Goal: Task Accomplishment & Management: Manage account settings

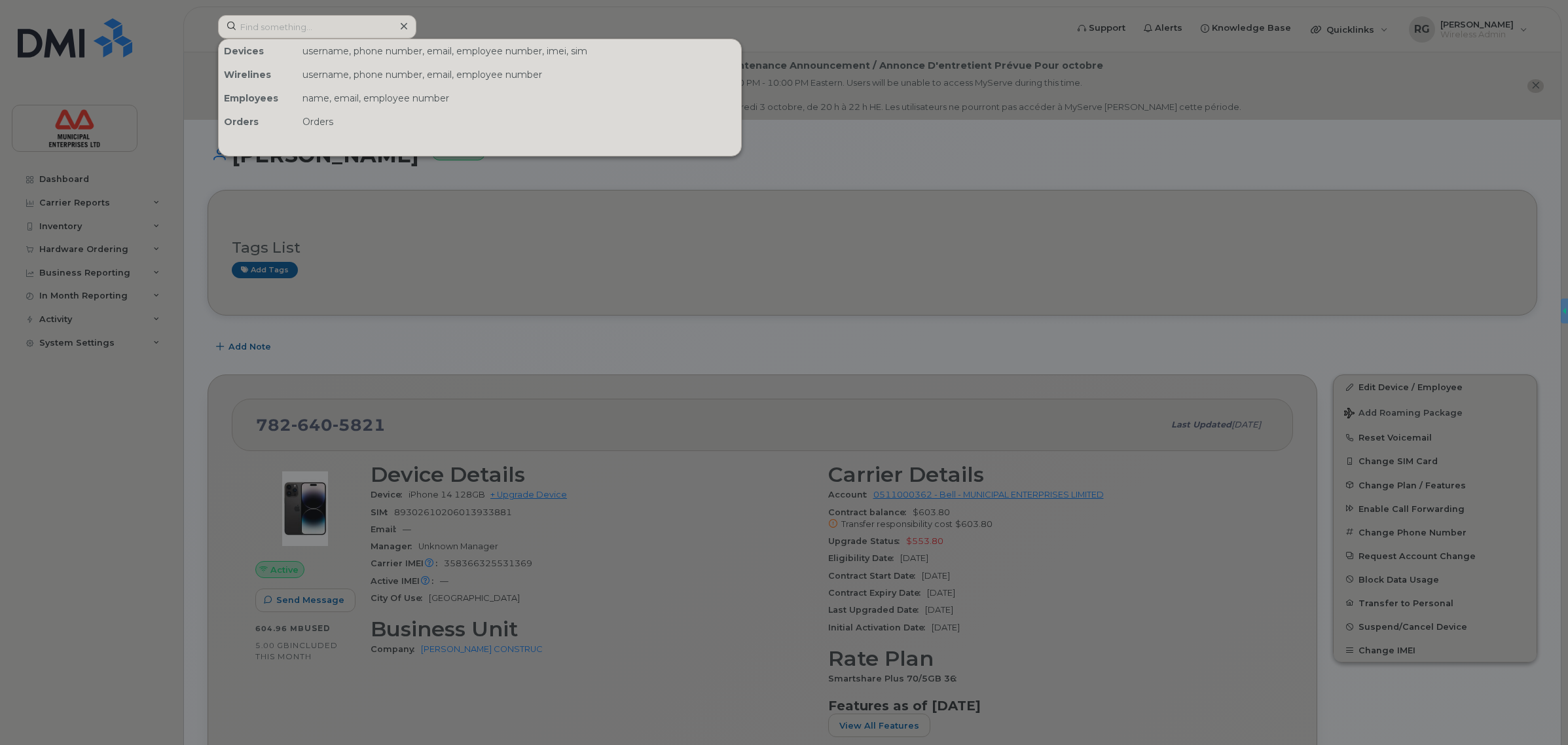
click at [336, 30] on input at bounding box center [317, 27] width 198 height 24
type input "9023248894"
click at [473, 112] on link "Go to Sign In Page" at bounding box center [480, 110] width 101 height 24
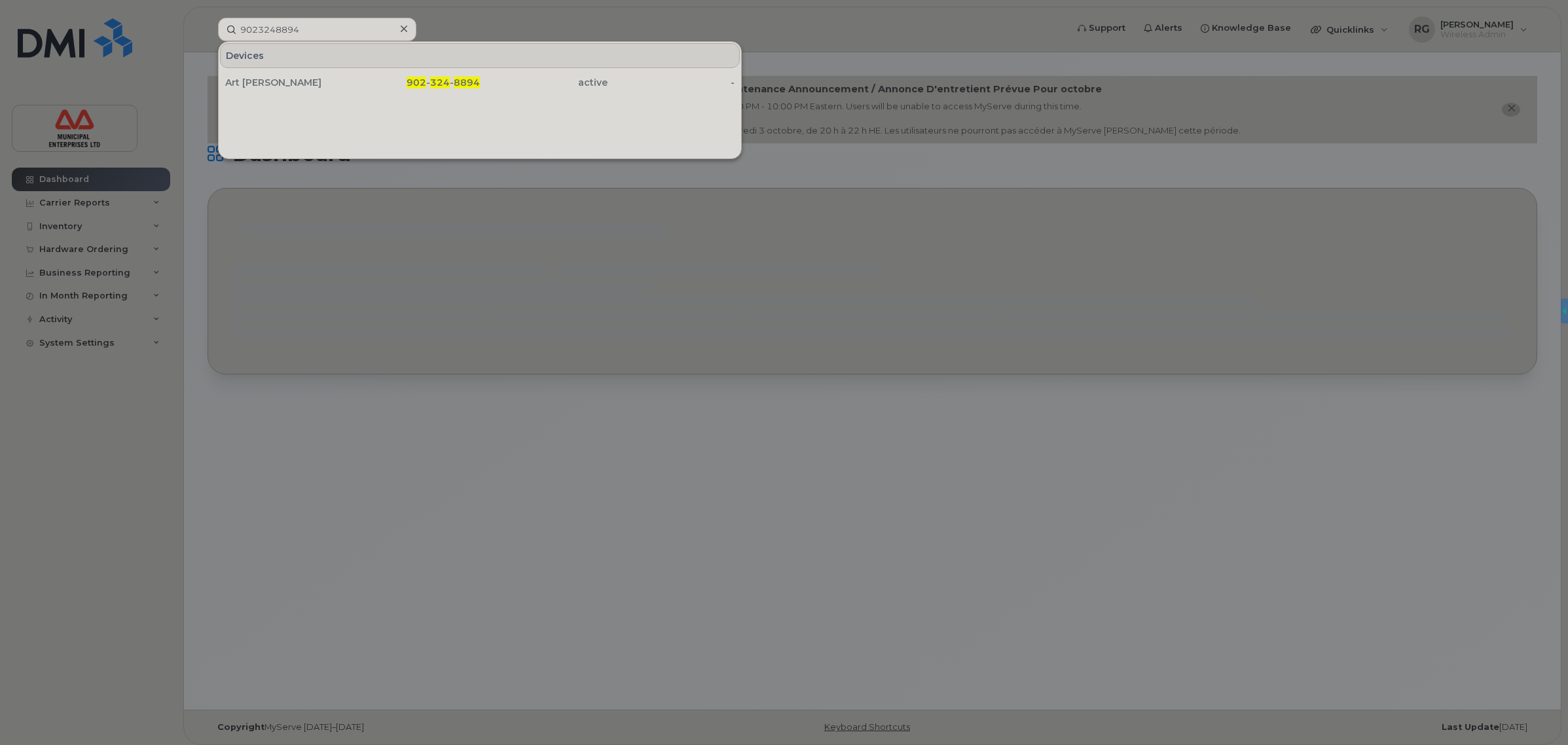
type input "9023248894"
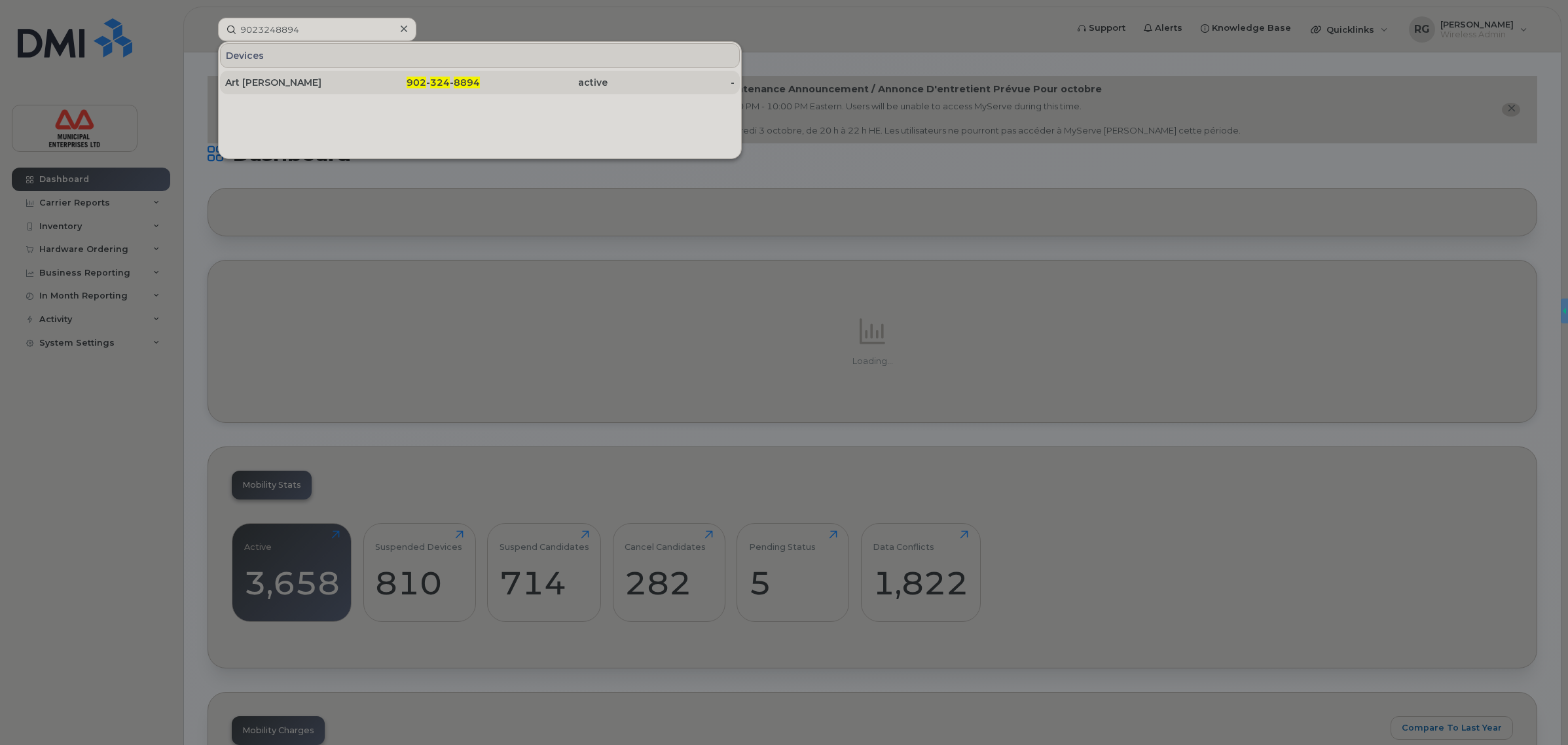
click at [326, 89] on div "Art [PERSON_NAME]" at bounding box center [288, 82] width 127 height 13
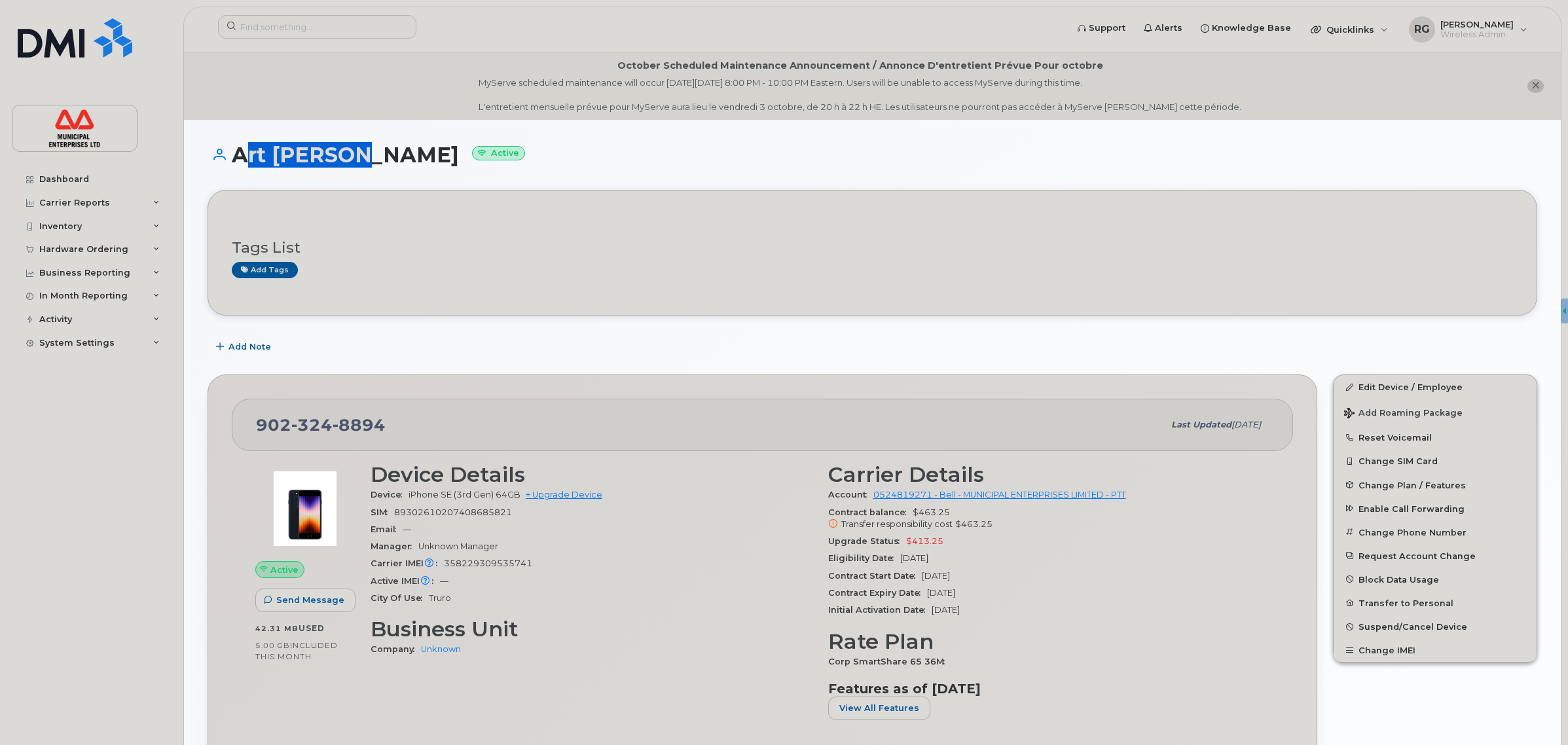
drag, startPoint x: 234, startPoint y: 160, endPoint x: 333, endPoint y: 158, distance: 99.0
click at [333, 158] on h1 "Art Terrio Active" at bounding box center [872, 154] width 1330 height 23
copy h1 "Art [PERSON_NAME]"
click at [397, 421] on div "902 324 8894" at bounding box center [709, 425] width 907 height 28
drag, startPoint x: 385, startPoint y: 423, endPoint x: 257, endPoint y: 431, distance: 128.2
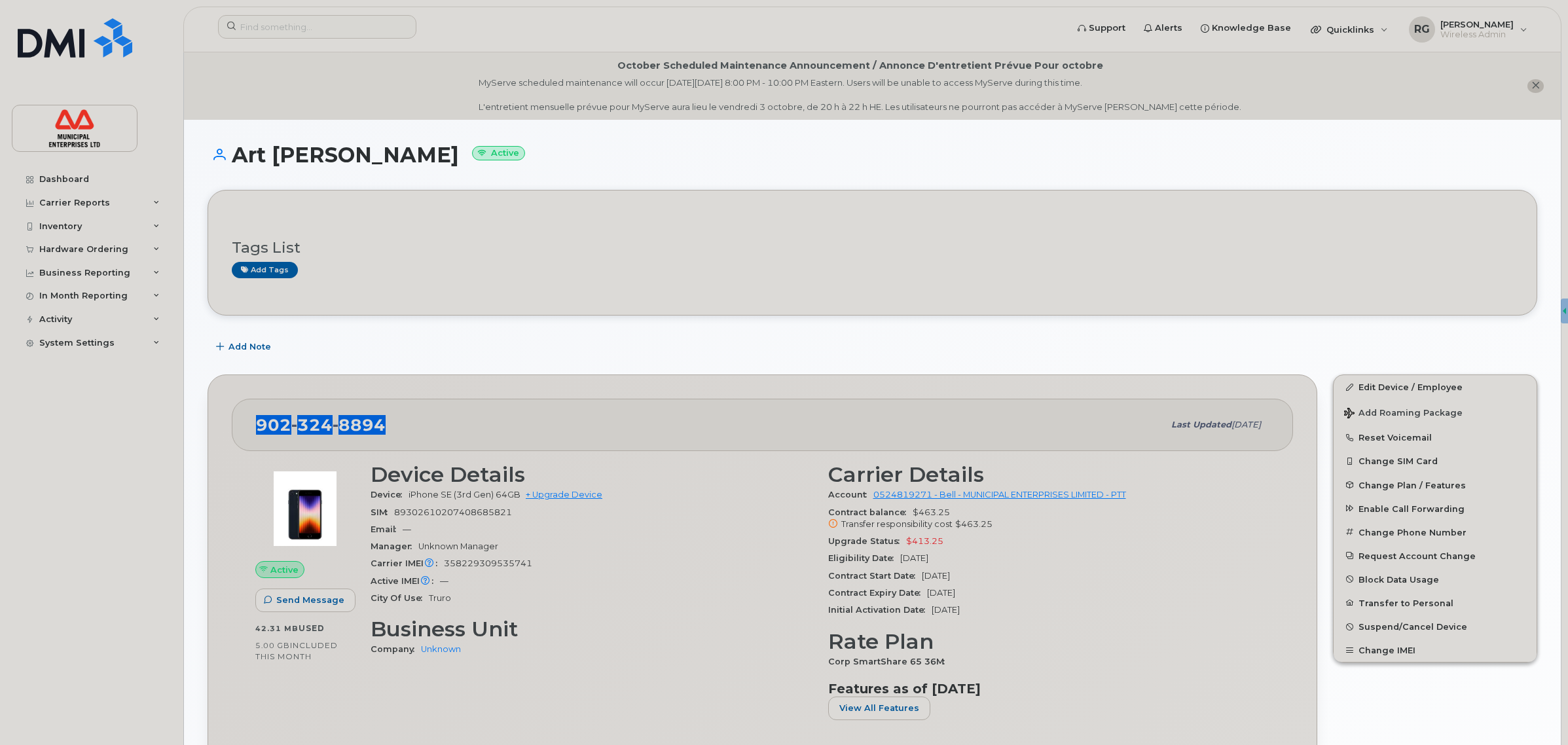
click at [257, 431] on div "902 324 8894" at bounding box center [709, 425] width 907 height 28
copy span "902 324 8894"
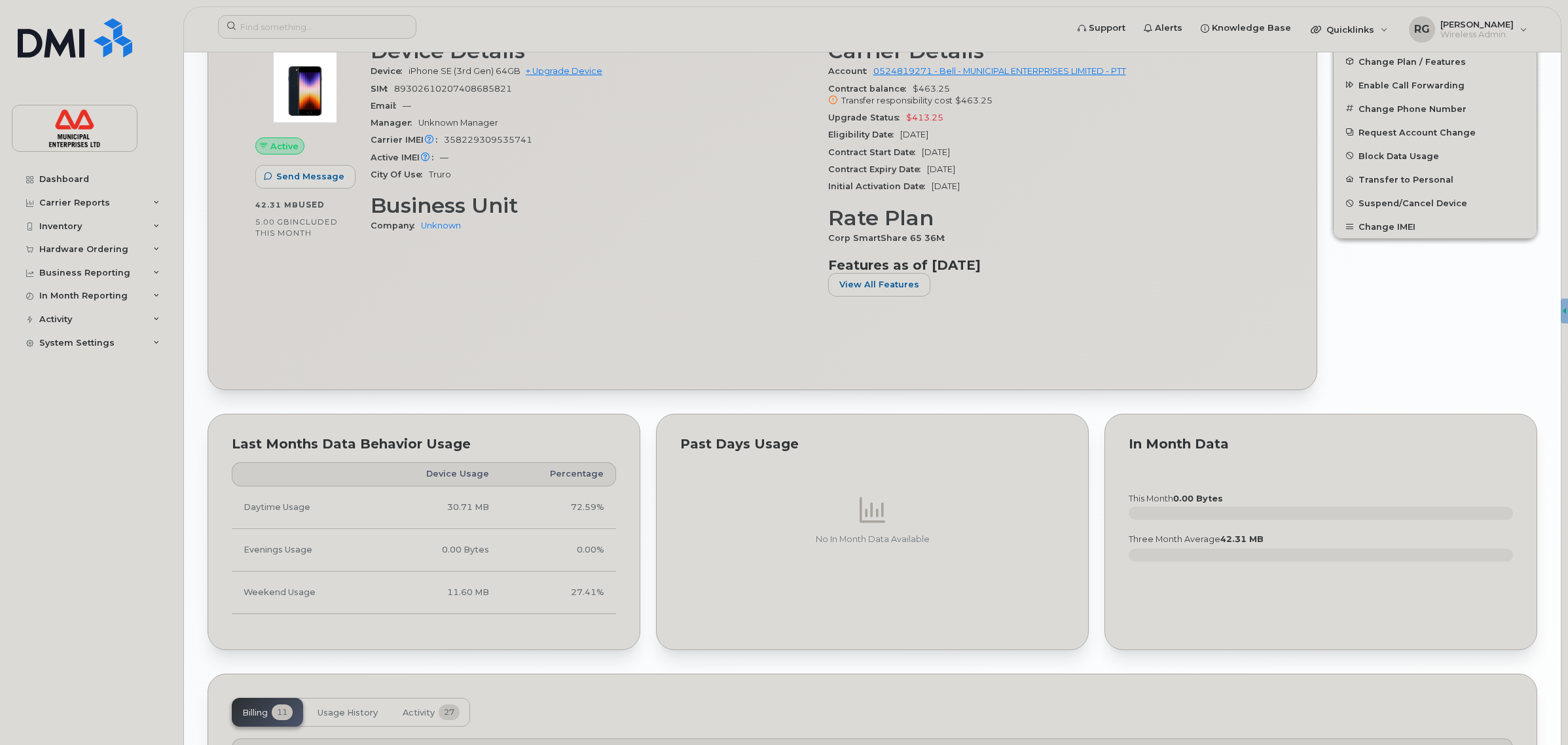
scroll to position [409, 0]
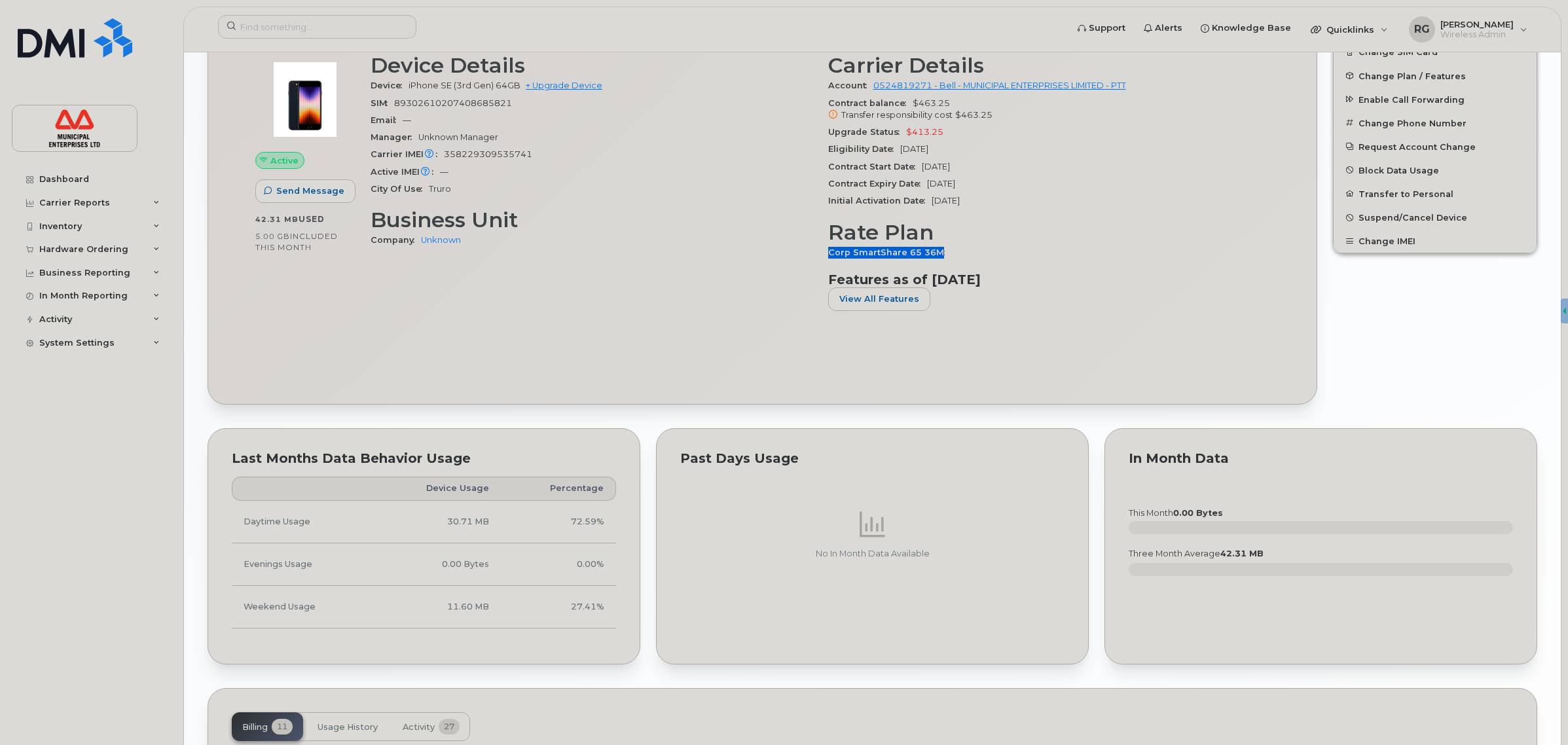
drag, startPoint x: 829, startPoint y: 250, endPoint x: 953, endPoint y: 250, distance: 124.0
click at [953, 250] on div "Corp SmartShare 65 36M" at bounding box center [1050, 252] width 442 height 17
click at [955, 250] on div "Corp SmartShare 65 36M" at bounding box center [1050, 252] width 442 height 17
drag, startPoint x: 826, startPoint y: 251, endPoint x: 940, endPoint y: 252, distance: 114.0
click at [940, 252] on div "Carrier Details Account 0524819271 - Bell - MUNICIPAL ENTERPRISES LIMITED - PTT…" at bounding box center [1049, 187] width 457 height 284
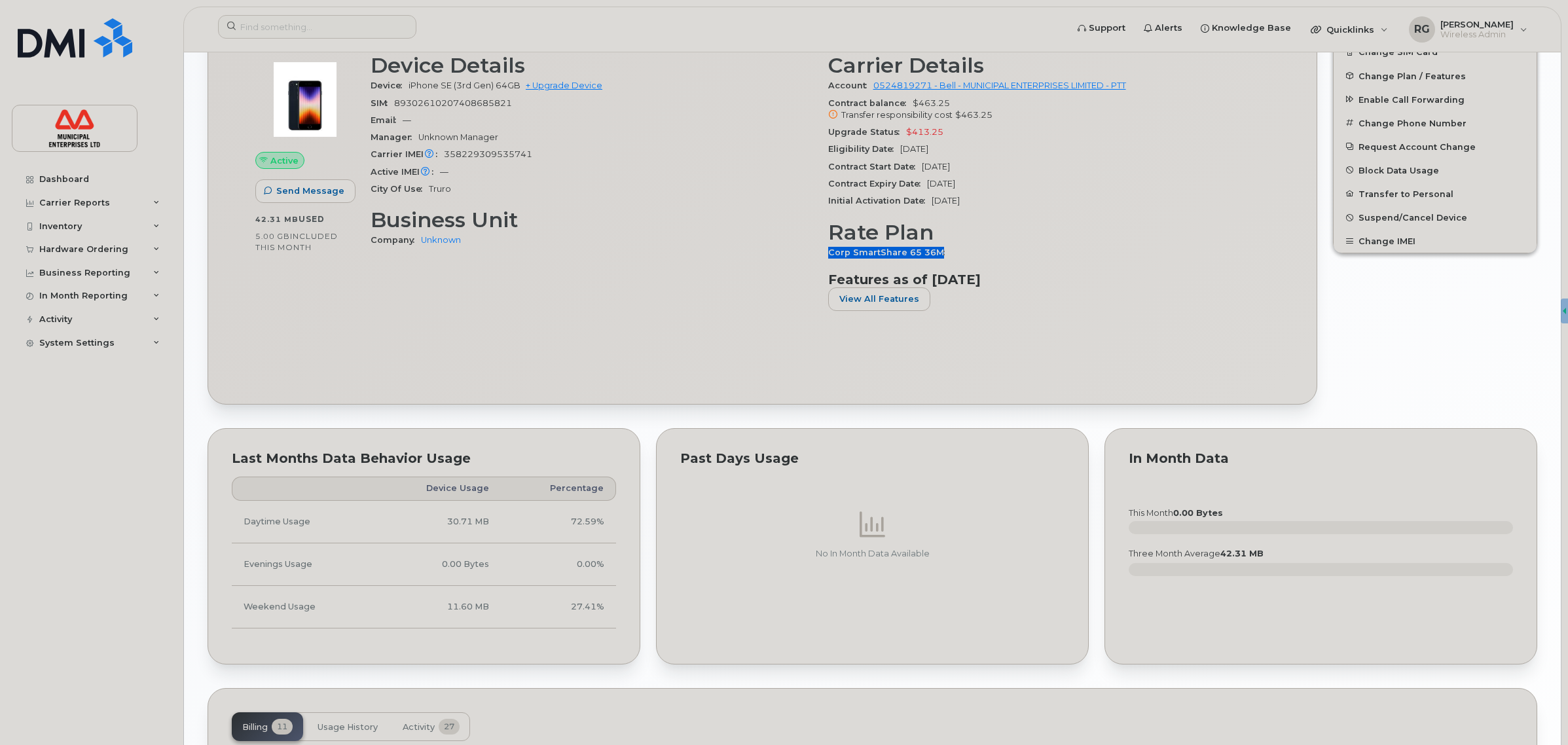
click at [940, 252] on span "Corp SmartShare 65 36M" at bounding box center [890, 253] width 123 height 10
drag, startPoint x: 971, startPoint y: 256, endPoint x: 823, endPoint y: 251, distance: 148.1
click at [823, 251] on div "Carrier Details Account 0524819271 - Bell - MUNICIPAL ENTERPRISES LIMITED - PTT…" at bounding box center [1049, 187] width 457 height 284
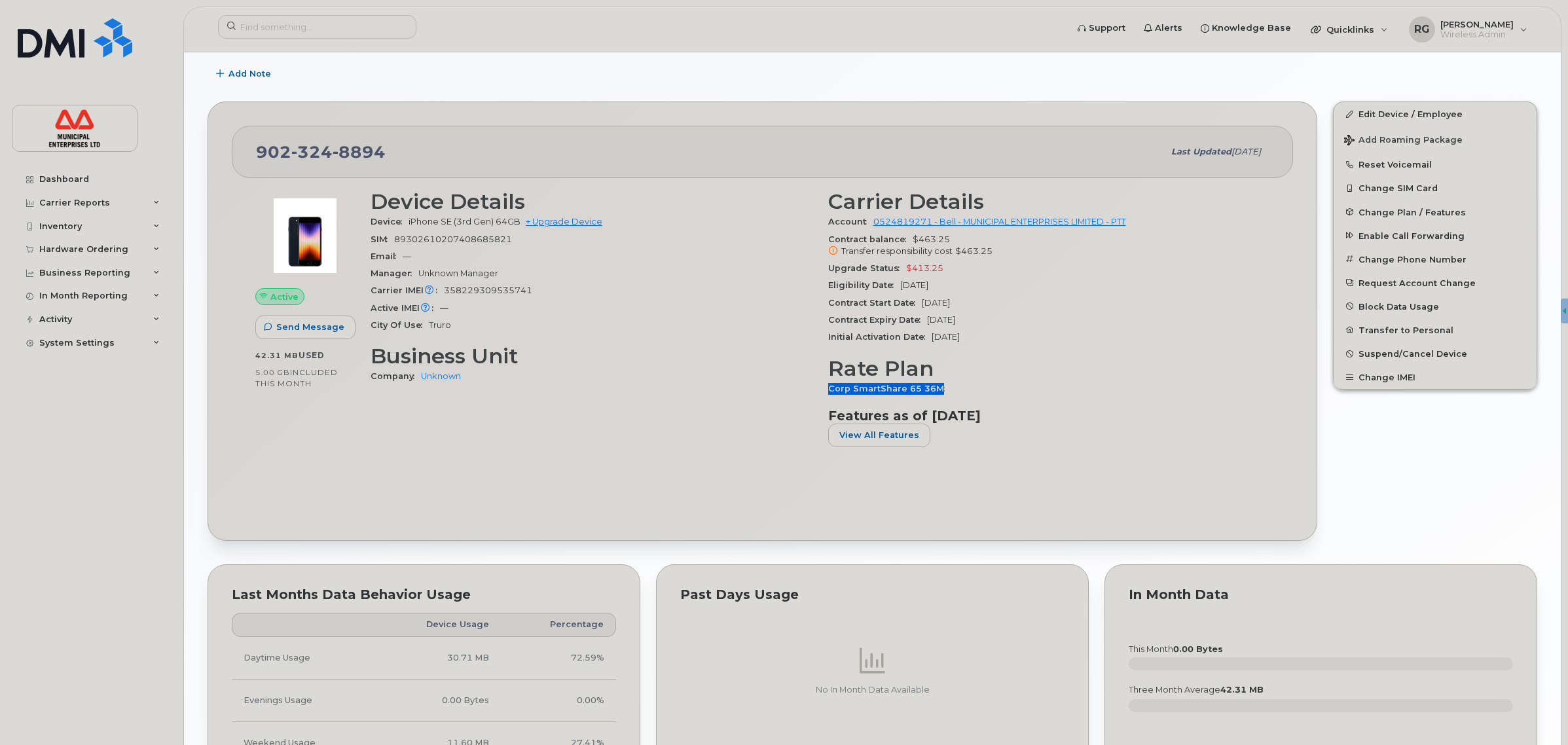
scroll to position [246, 0]
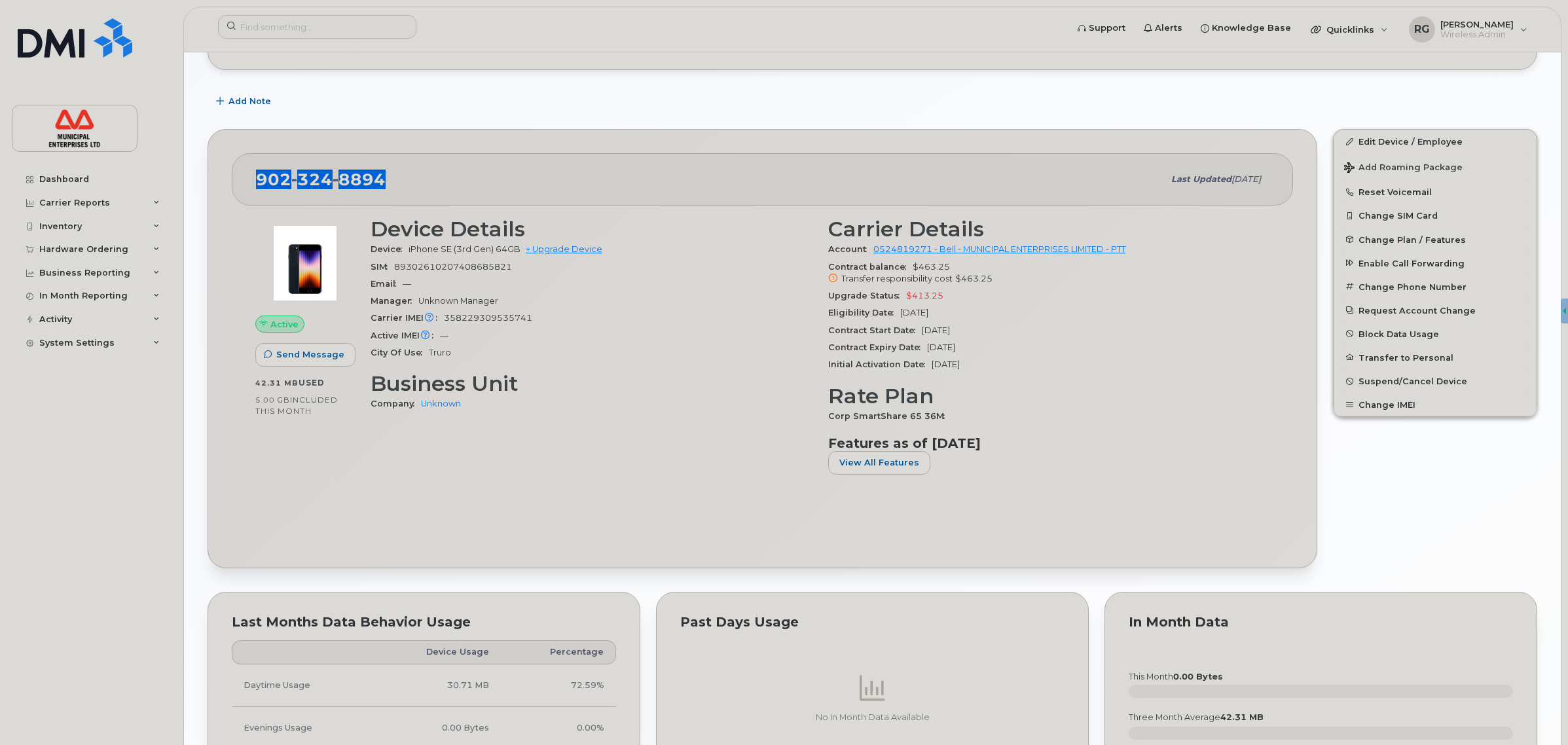
drag, startPoint x: 389, startPoint y: 179, endPoint x: 253, endPoint y: 182, distance: 136.0
click at [253, 182] on div "902 324 8894 Last updated Sep 03, 2025" at bounding box center [762, 179] width 1061 height 52
copy span "902 324 8894"
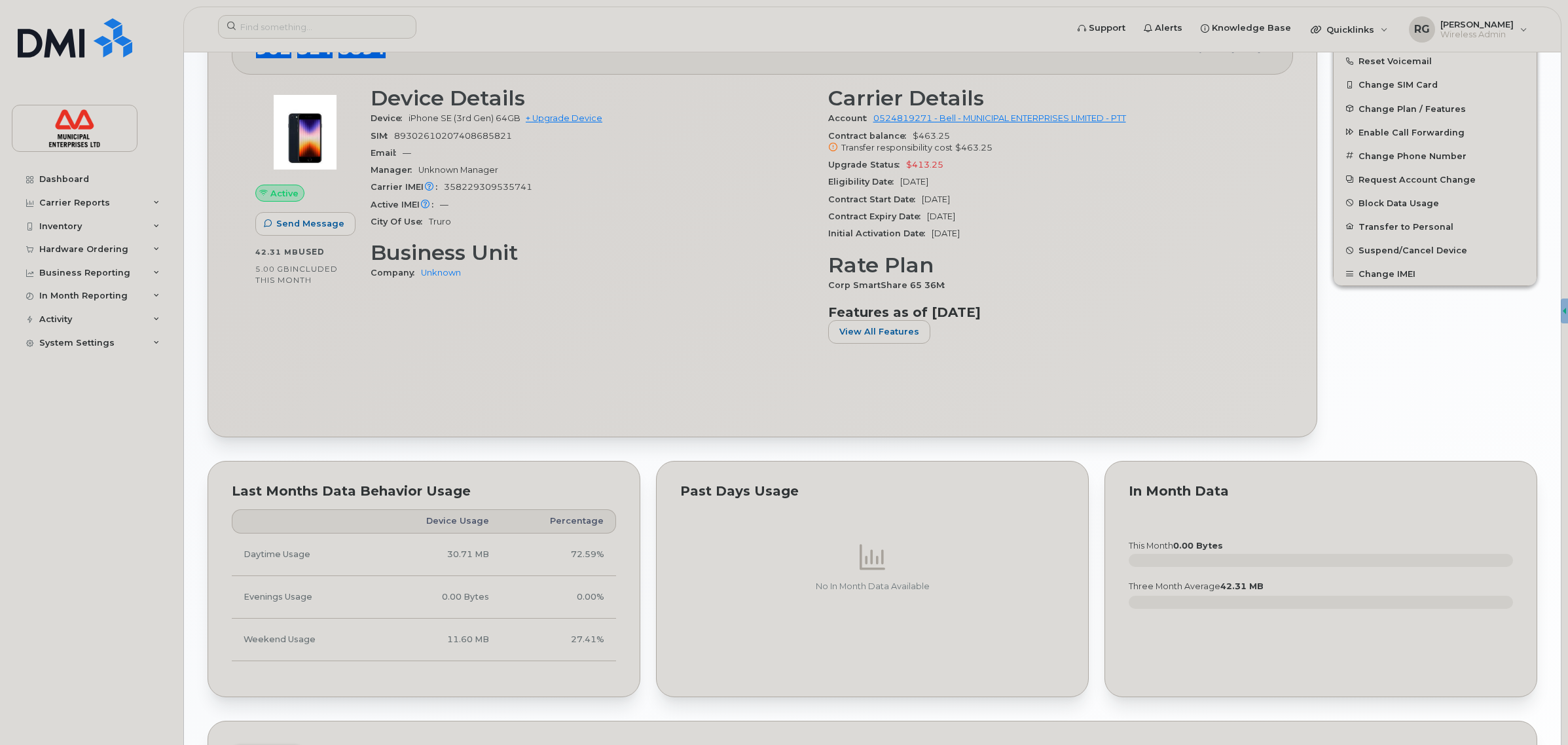
scroll to position [409, 0]
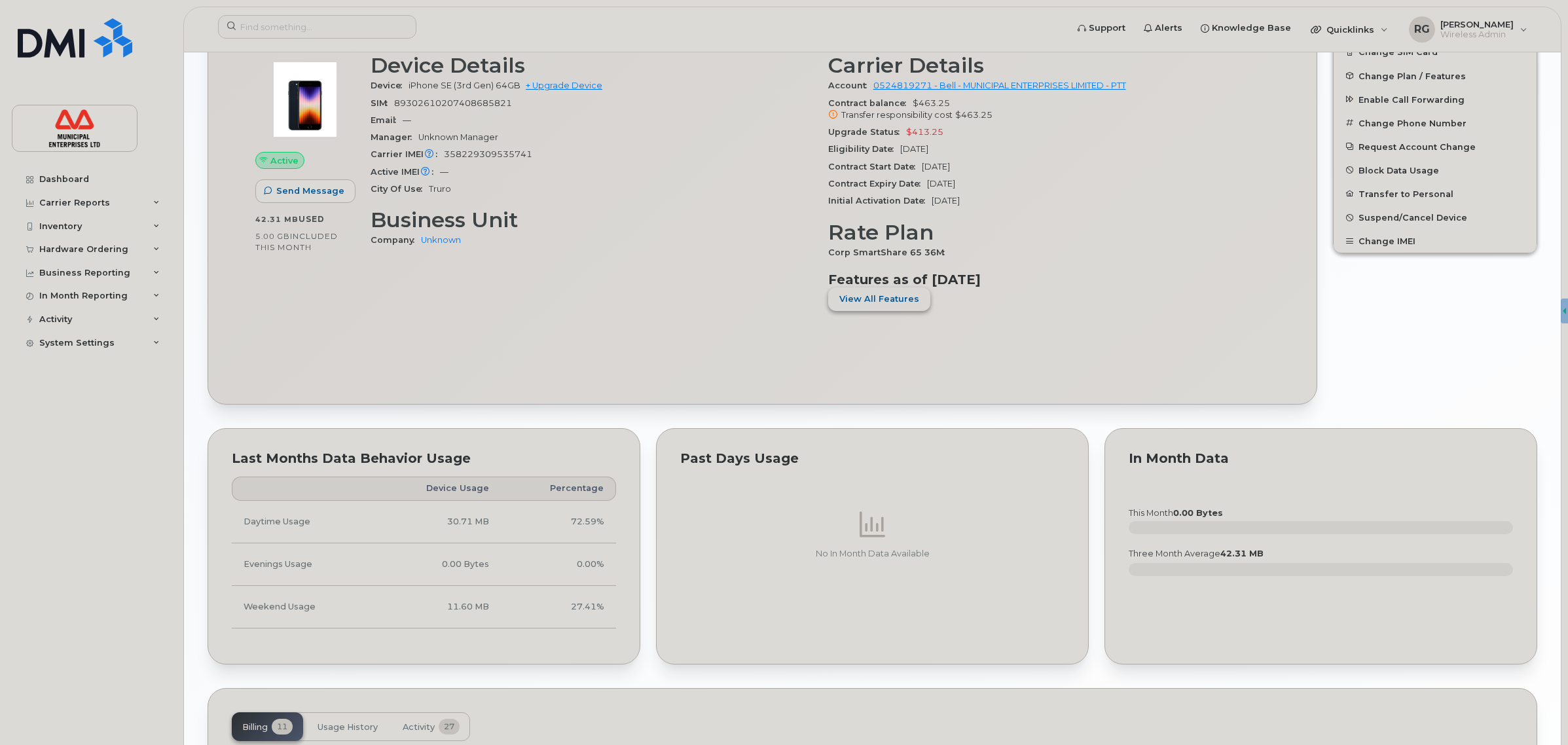
click at [898, 296] on span "View All Features" at bounding box center [879, 298] width 80 height 13
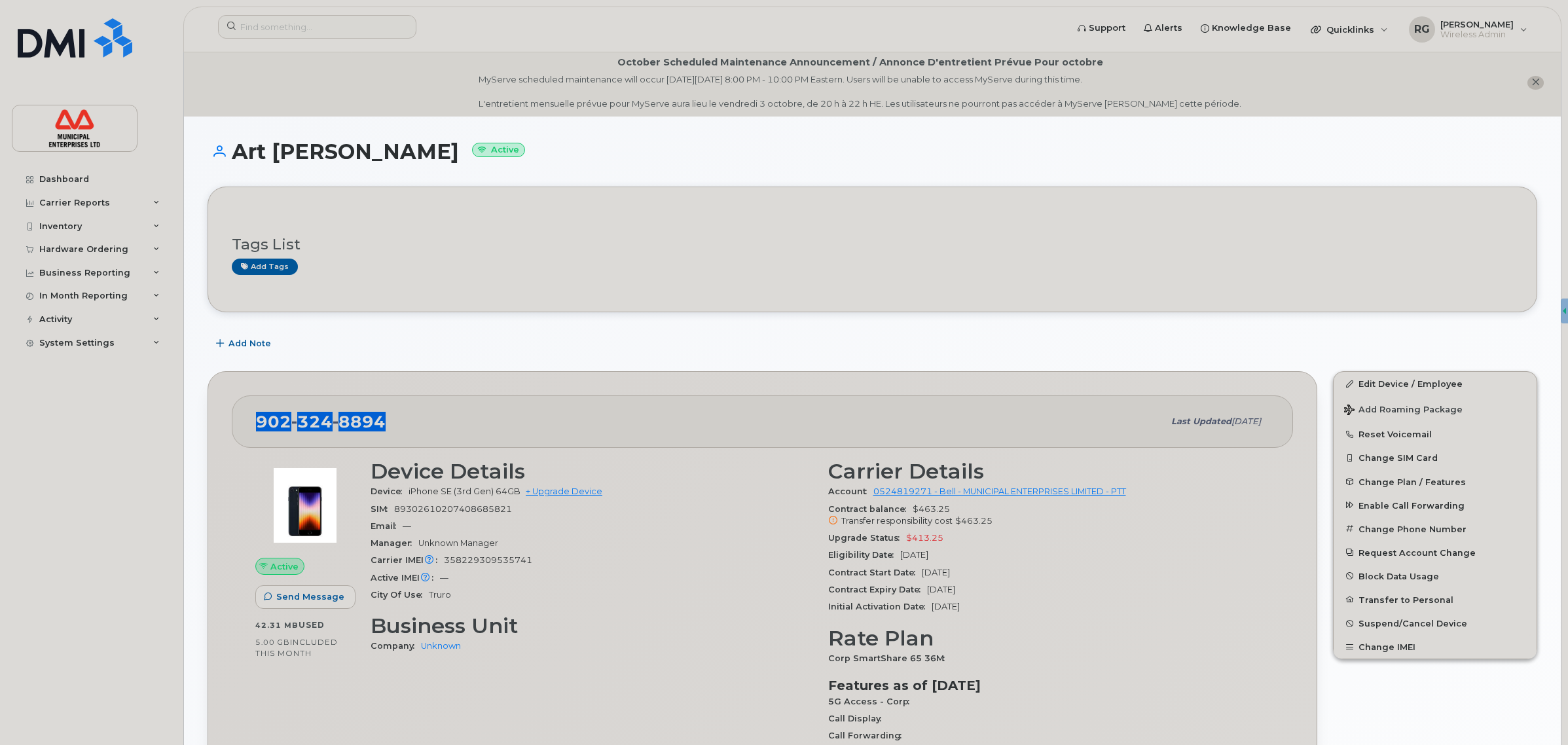
scroll to position [0, 0]
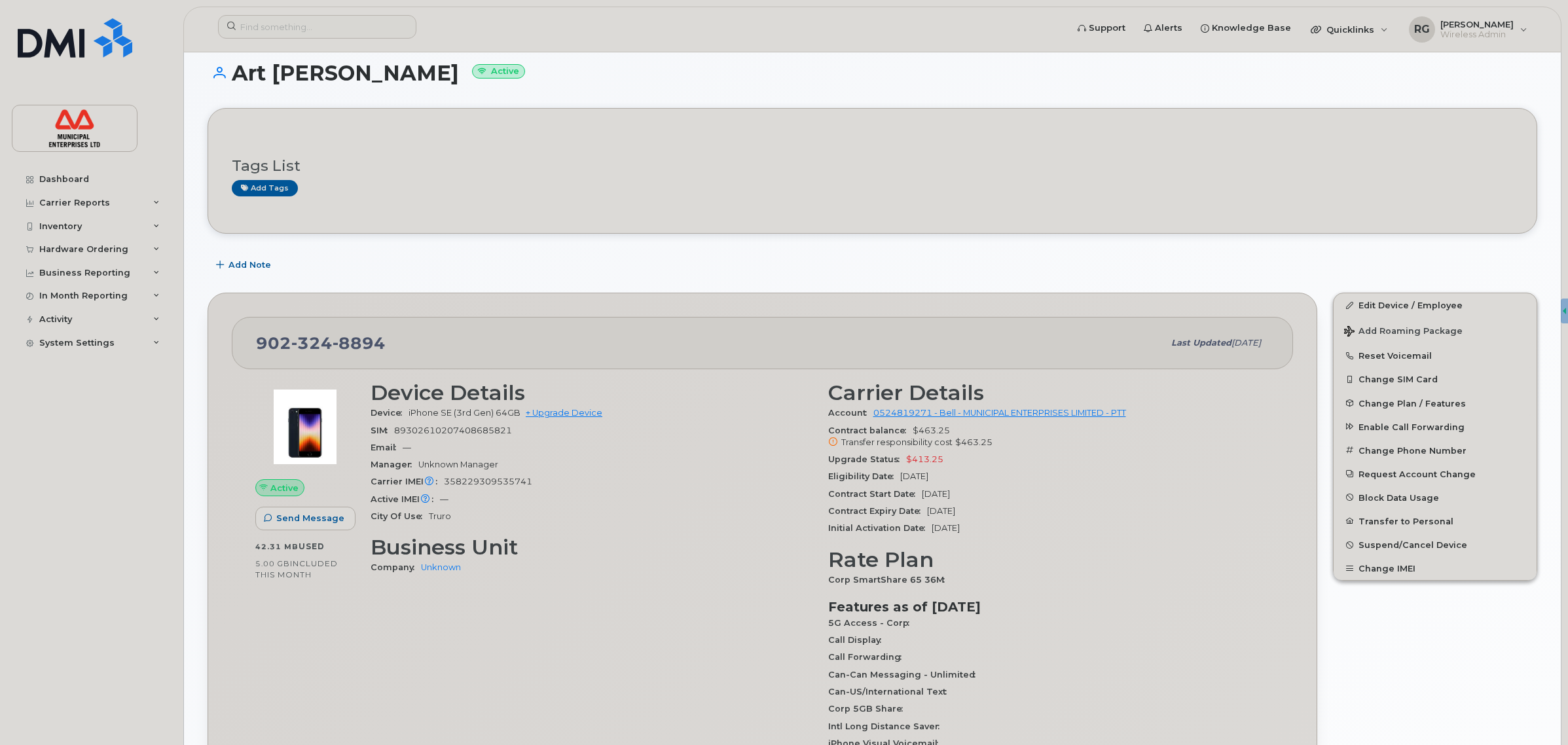
click at [565, 624] on div "Device Details Device iPhone SE (3rd Gen) 64GB + Upgrade Device SIM 89302610207…" at bounding box center [590, 655] width 457 height 564
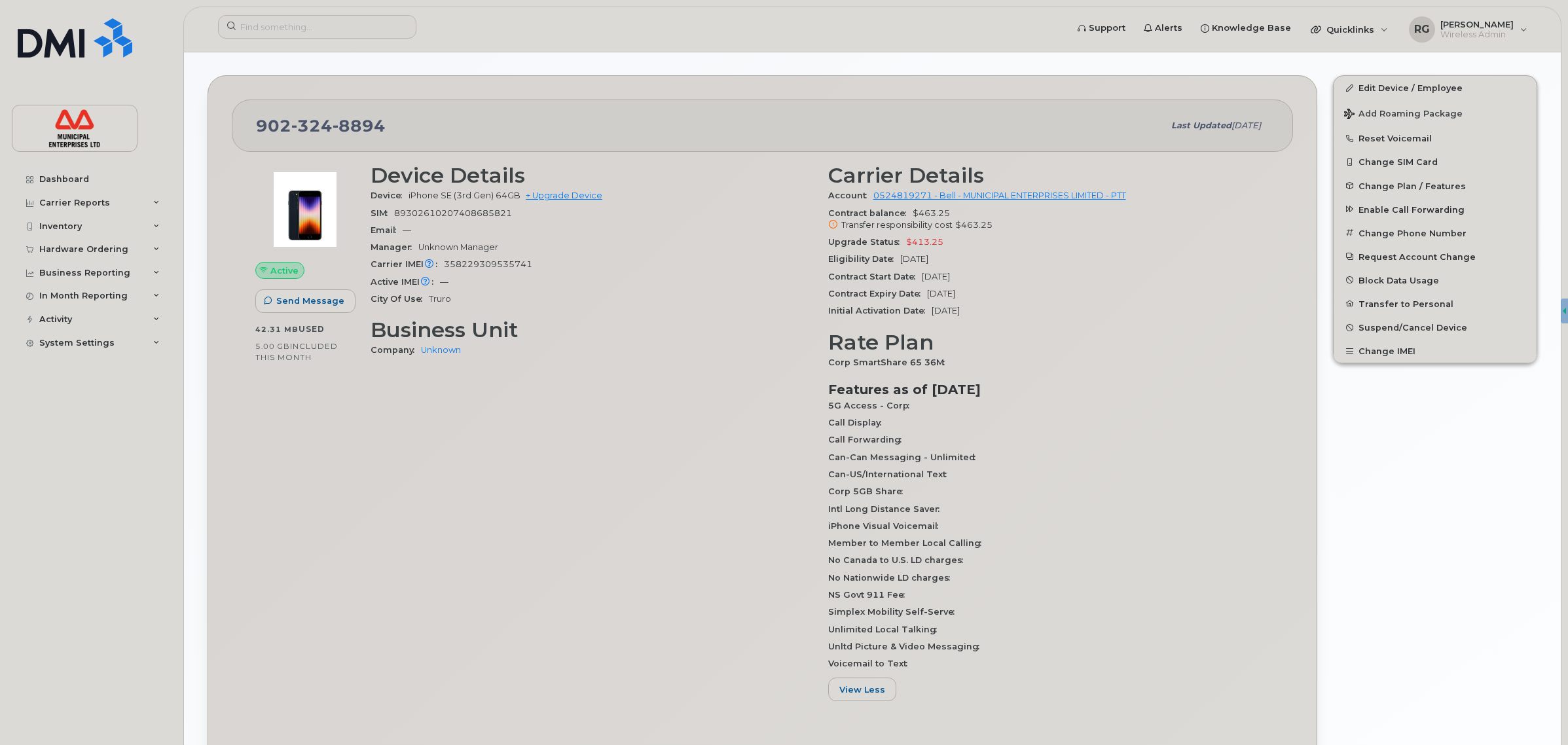
scroll to position [246, 0]
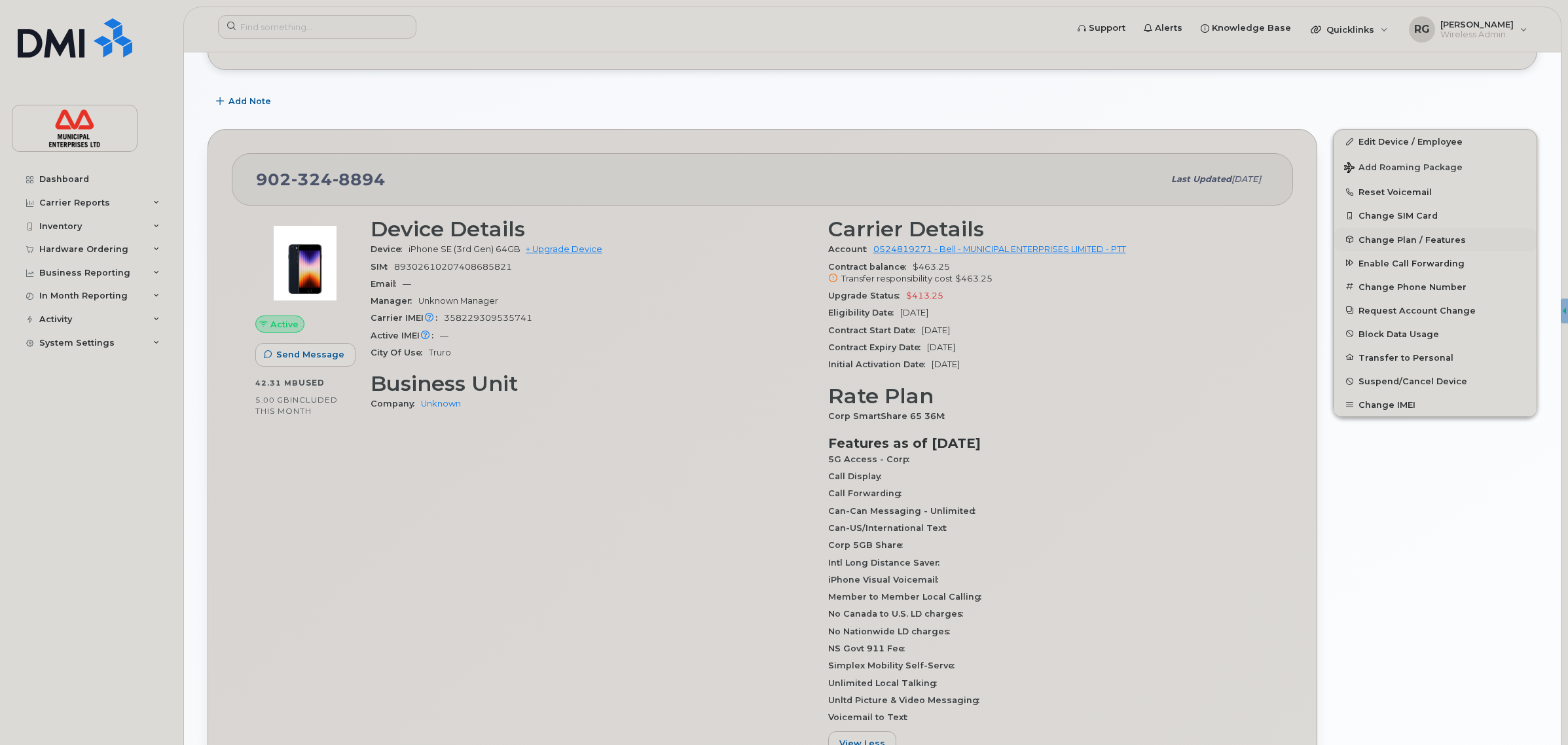
click at [1389, 239] on span "Change Plan / Features" at bounding box center [1412, 239] width 108 height 10
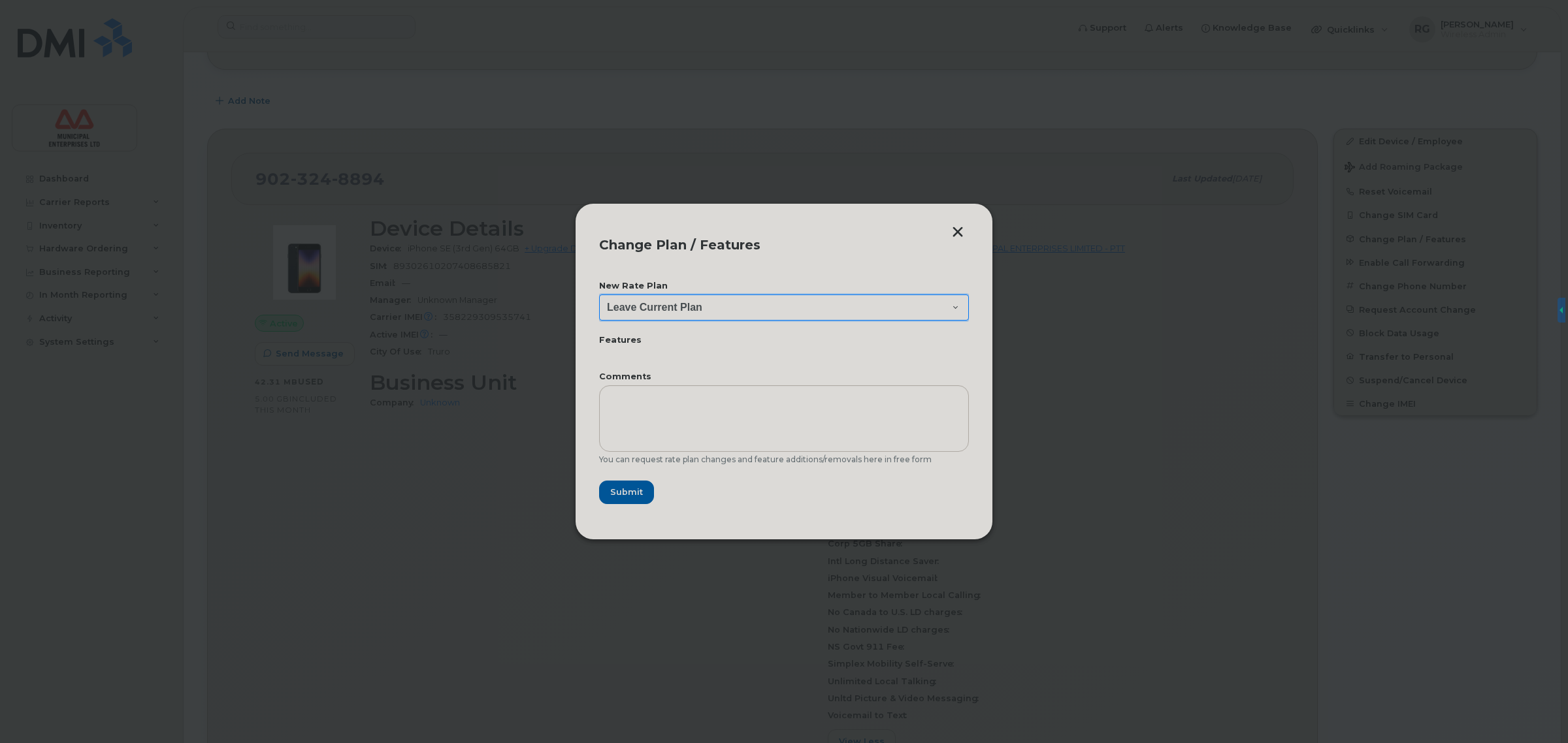
click at [693, 309] on select "Leave Current Plan BYOD Corp SmartShare 50 BYOD Corp Smartshare 25 BYOD Push-to…" at bounding box center [784, 307] width 370 height 27
click at [958, 229] on button "button" at bounding box center [958, 234] width 20 height 14
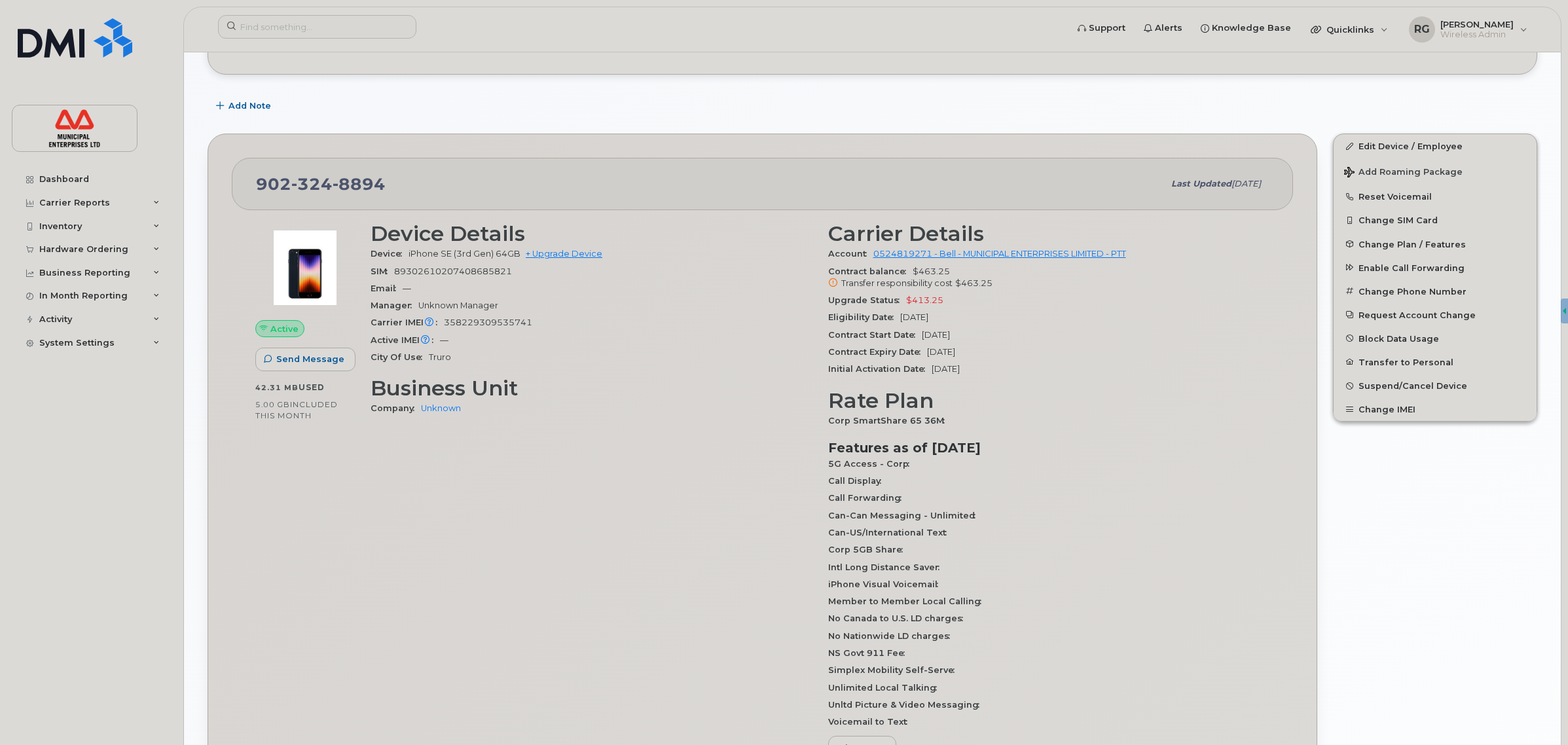
scroll to position [0, 0]
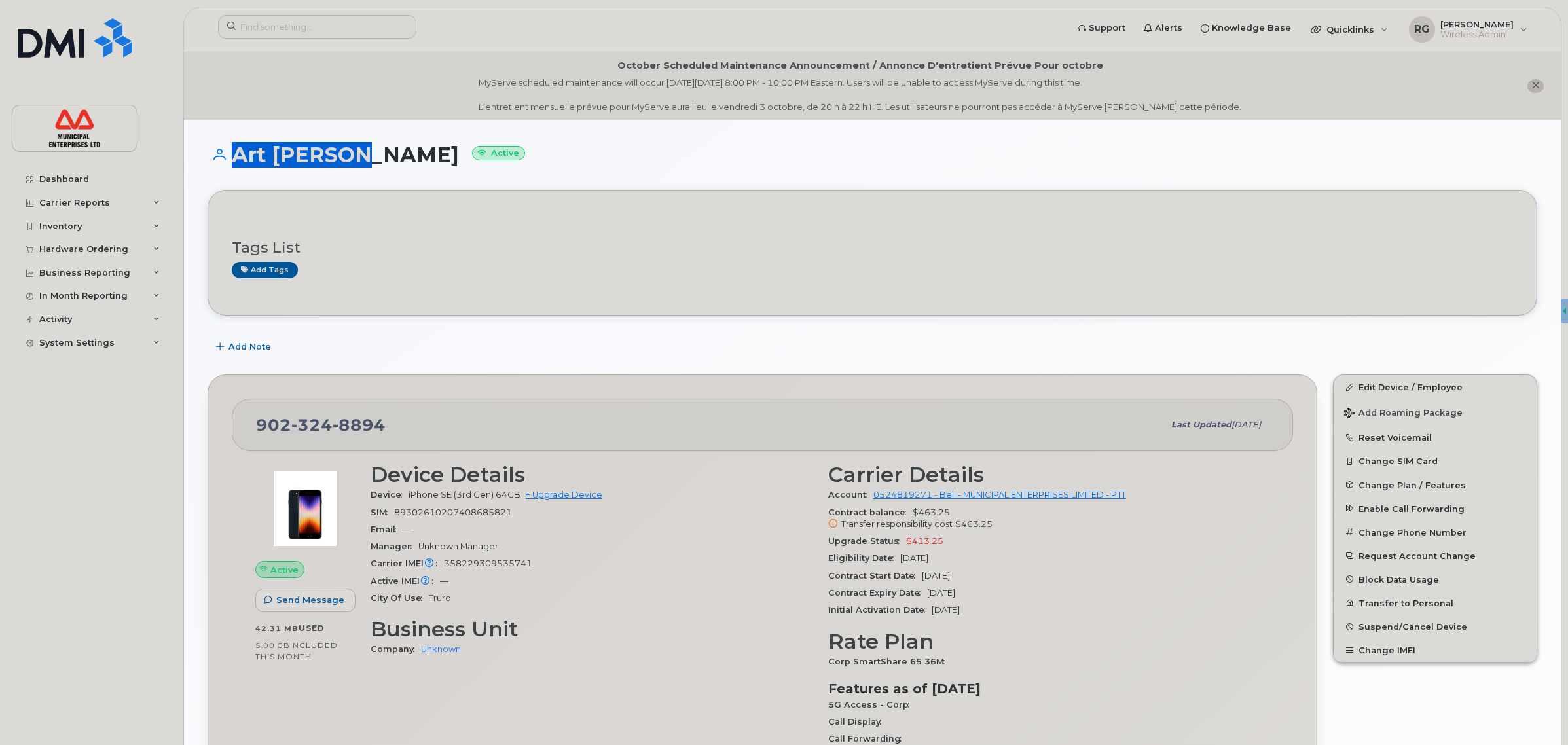
drag, startPoint x: 229, startPoint y: 154, endPoint x: 332, endPoint y: 162, distance: 103.3
click at [332, 162] on h1 "Art Terrio Active" at bounding box center [872, 154] width 1330 height 23
copy h1 "Art [PERSON_NAME]"
